Goal: Information Seeking & Learning: Learn about a topic

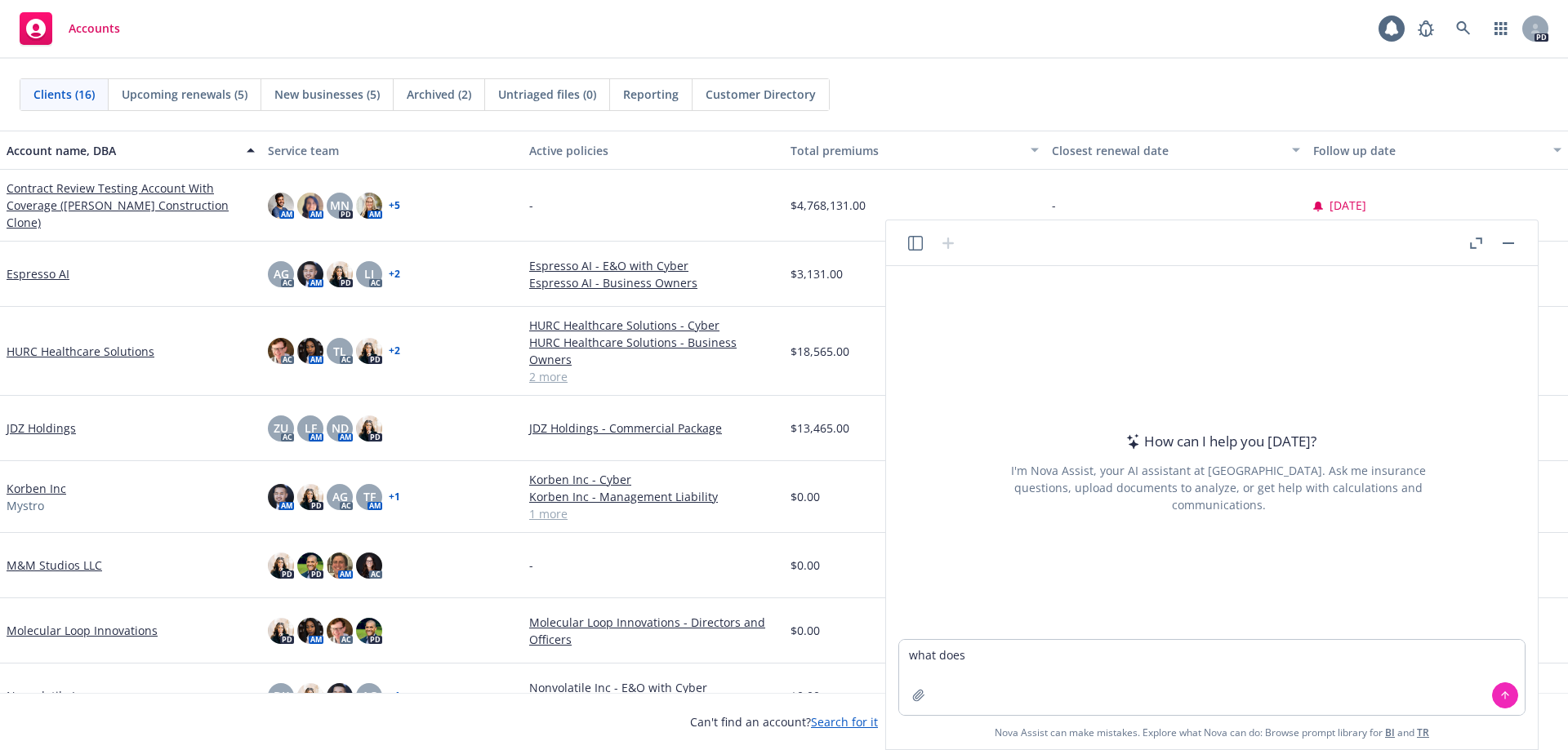
type textarea "what does"
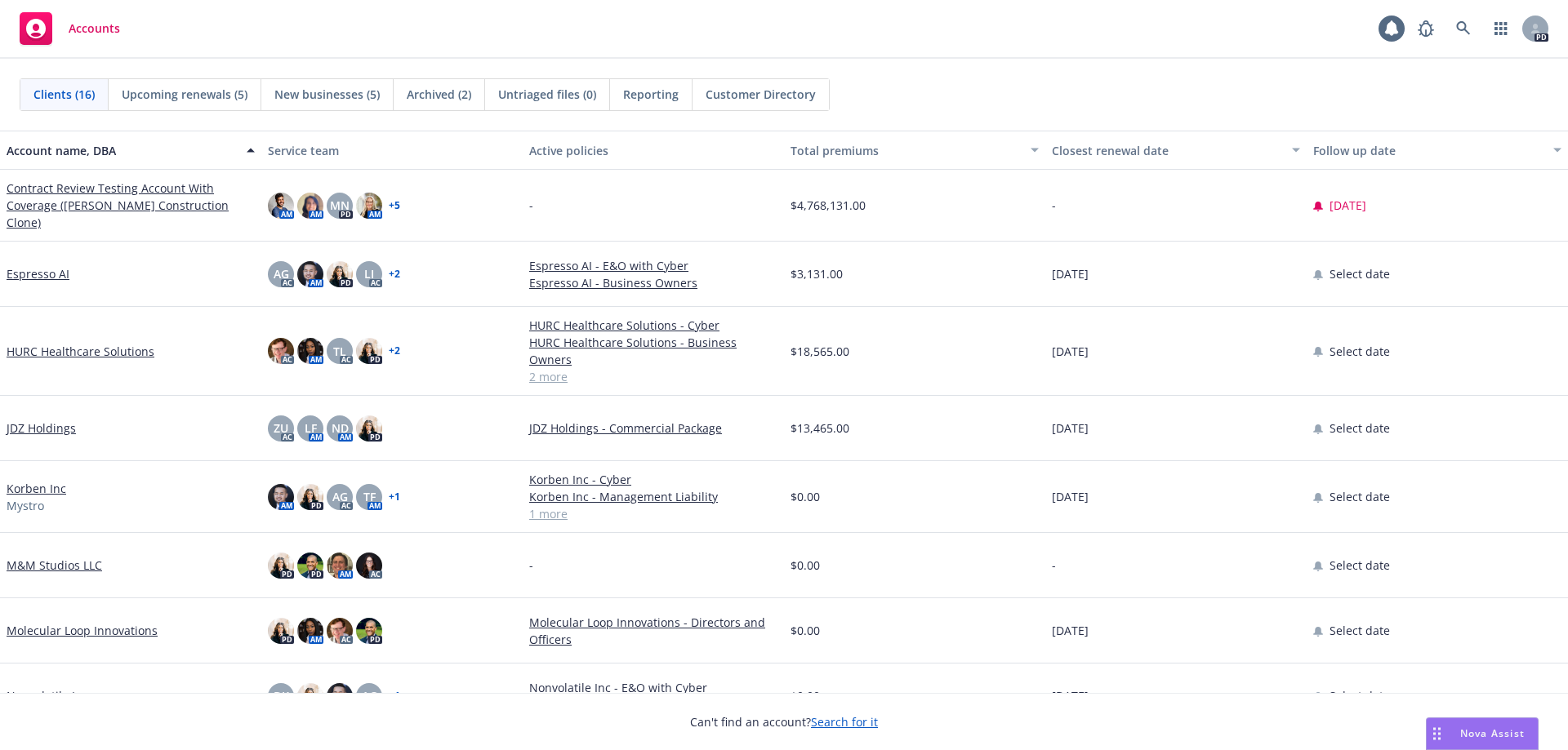
click at [1454, 730] on div "Nova Assist" at bounding box center [1493, 734] width 91 height 14
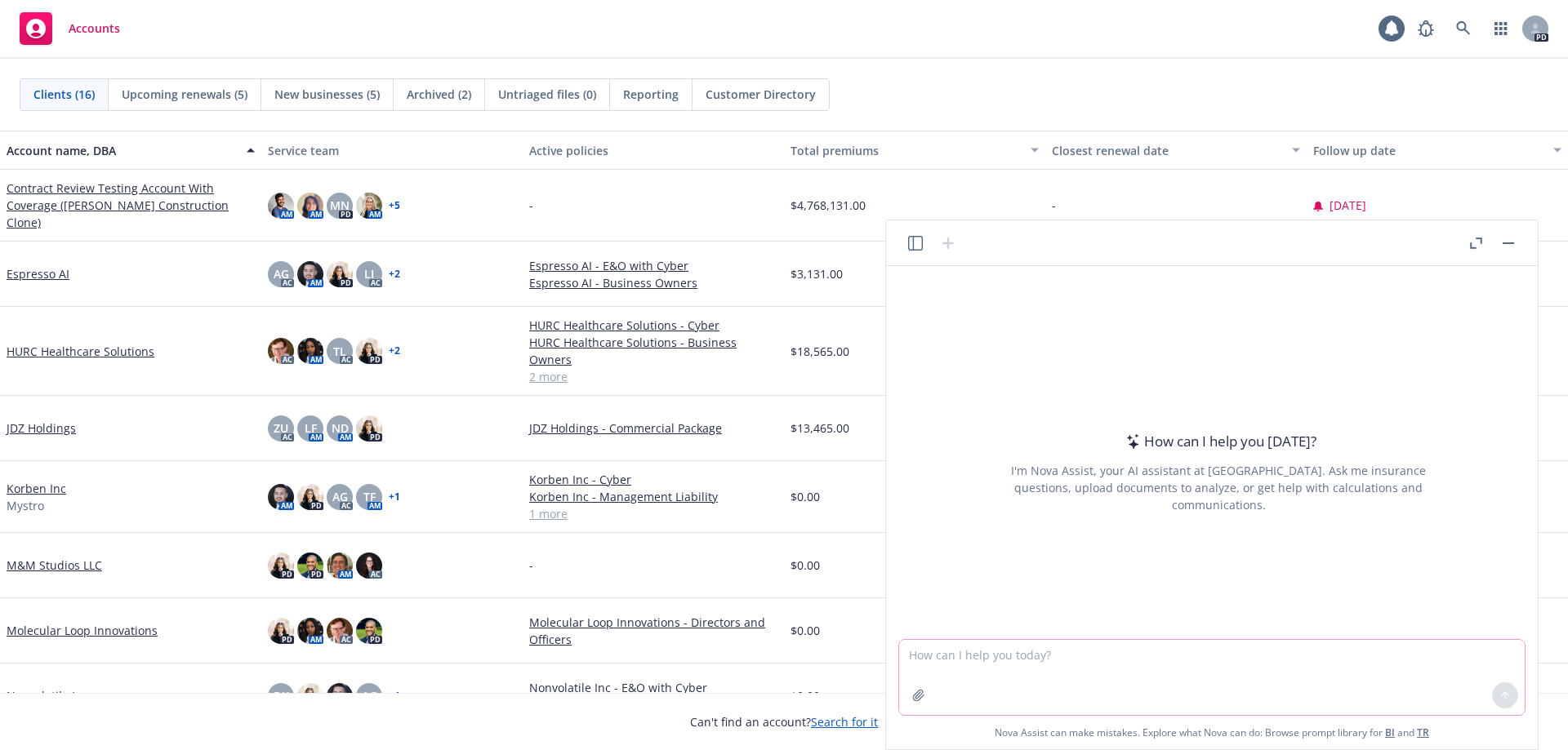
click at [1239, 681] on textarea at bounding box center [1212, 677] width 625 height 75
type textarea "tell me what client navigator does"
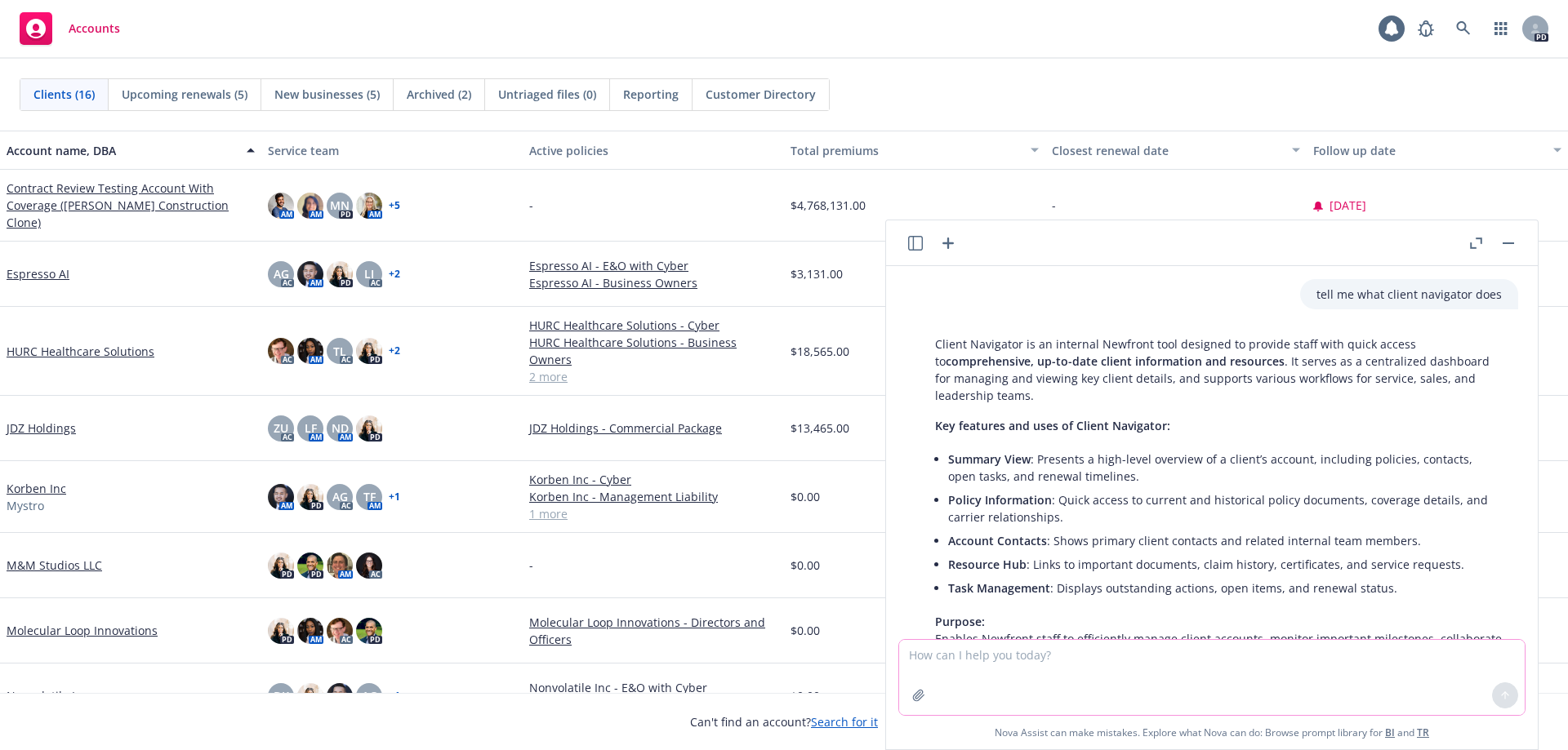
scroll to position [118, 0]
